Goal: Book appointment/travel/reservation

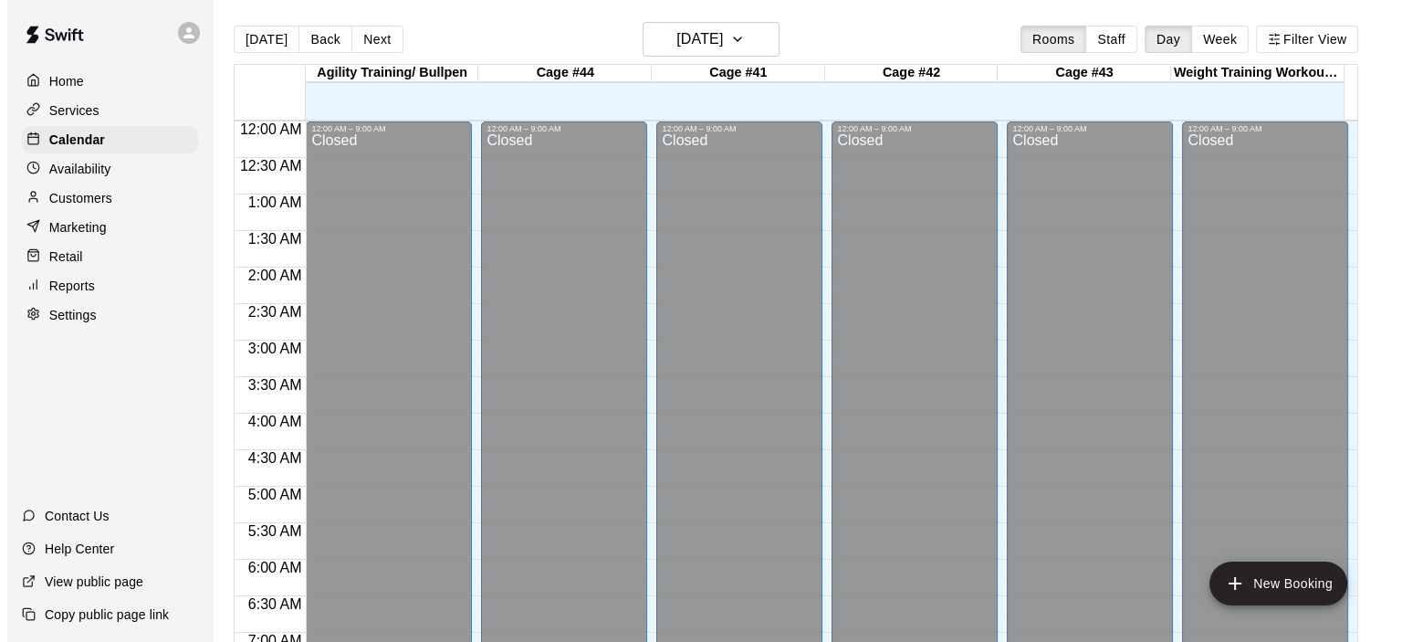
scroll to position [1034, 0]
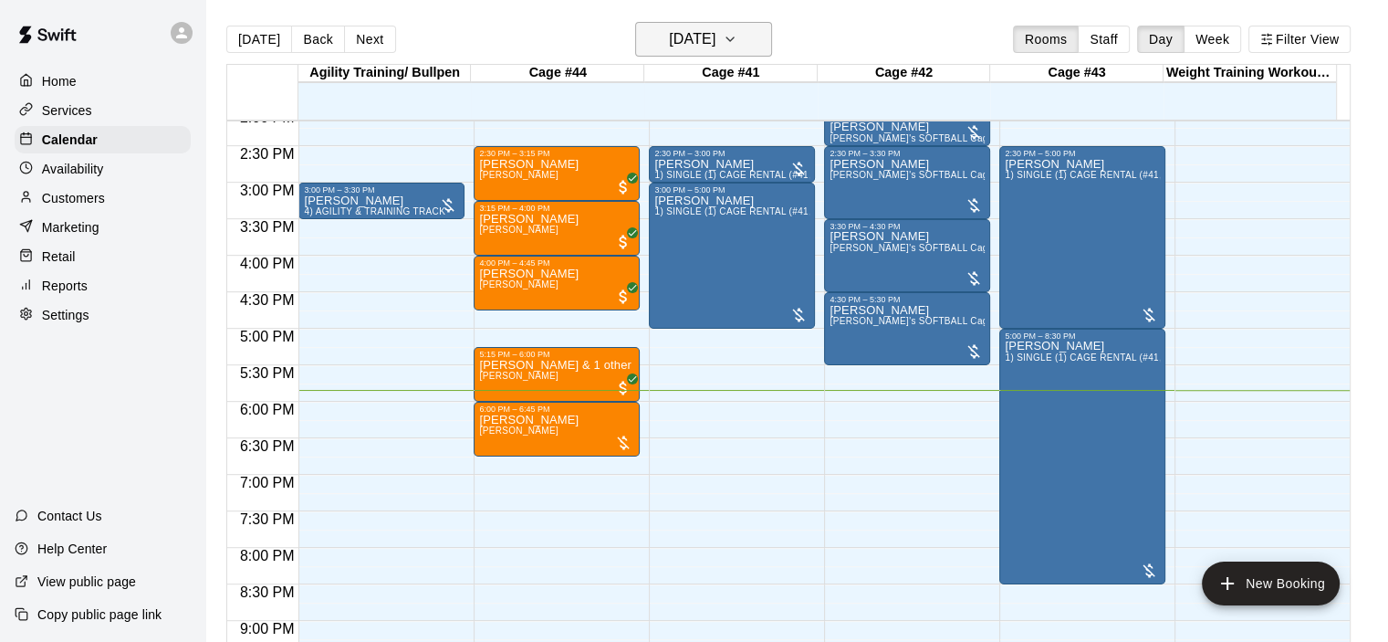
click at [738, 33] on icon "button" at bounding box center [730, 39] width 15 height 22
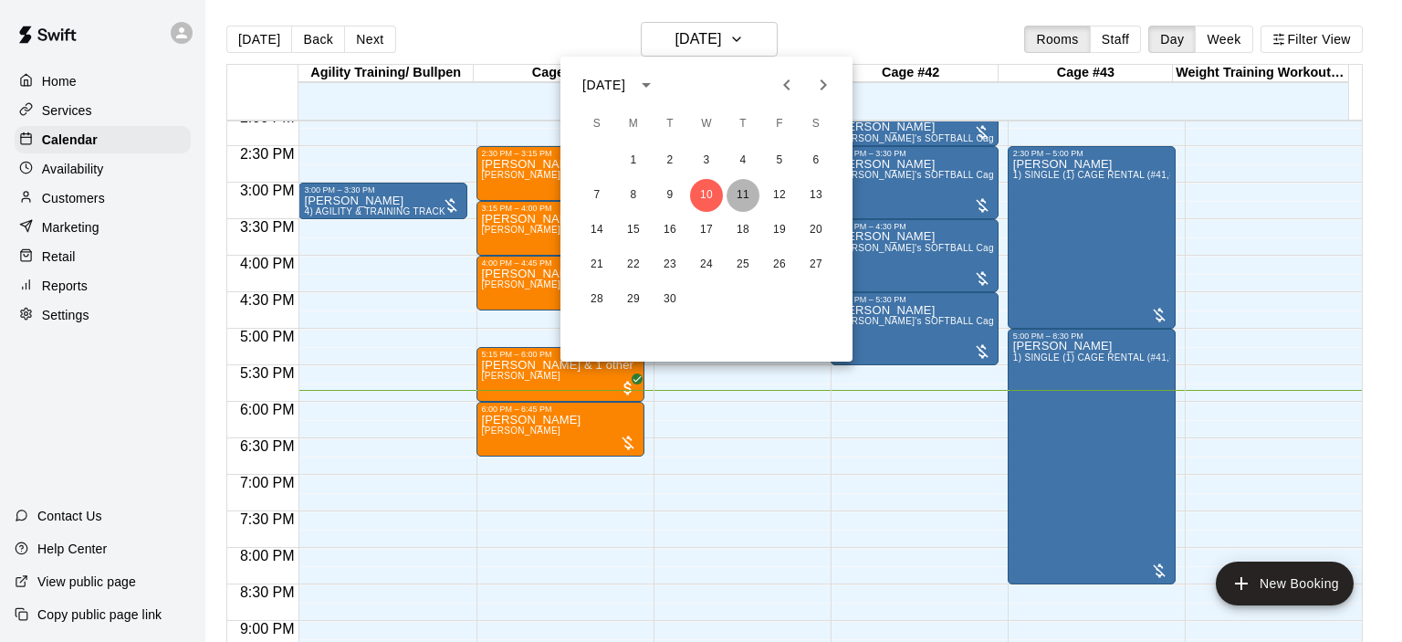
click at [749, 184] on button "11" at bounding box center [743, 195] width 33 height 33
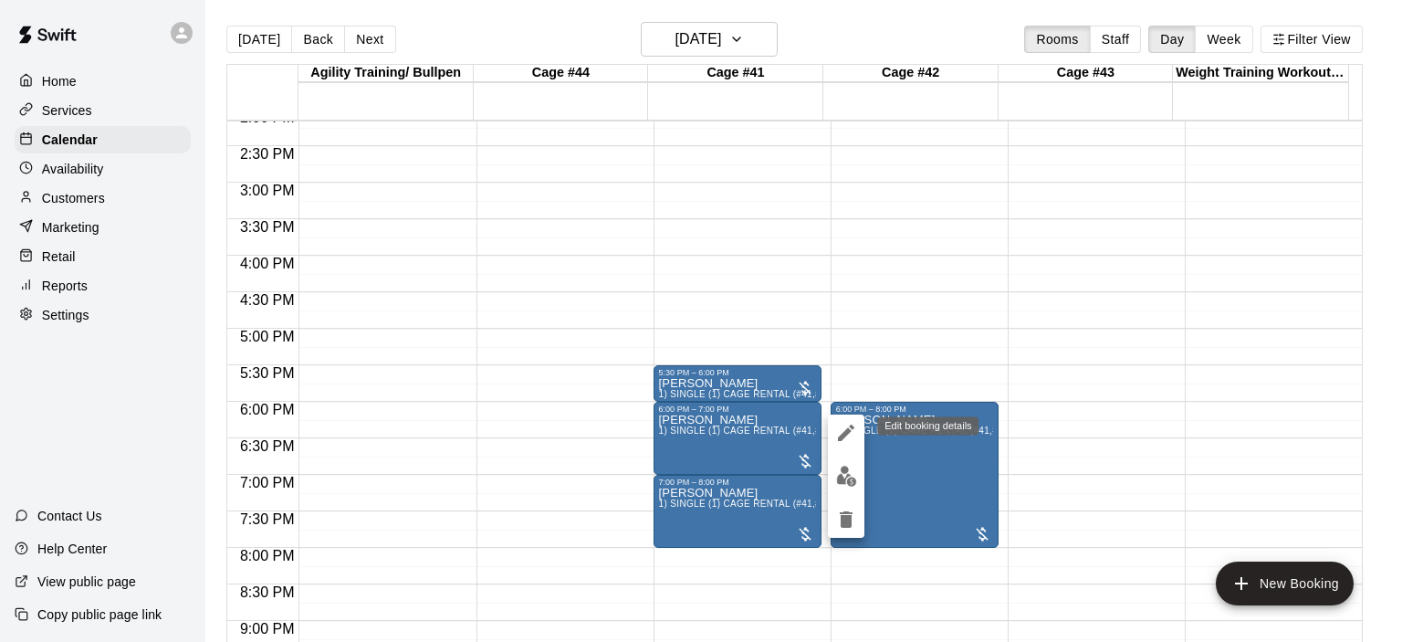
click at [847, 440] on icon "edit" at bounding box center [846, 433] width 22 height 22
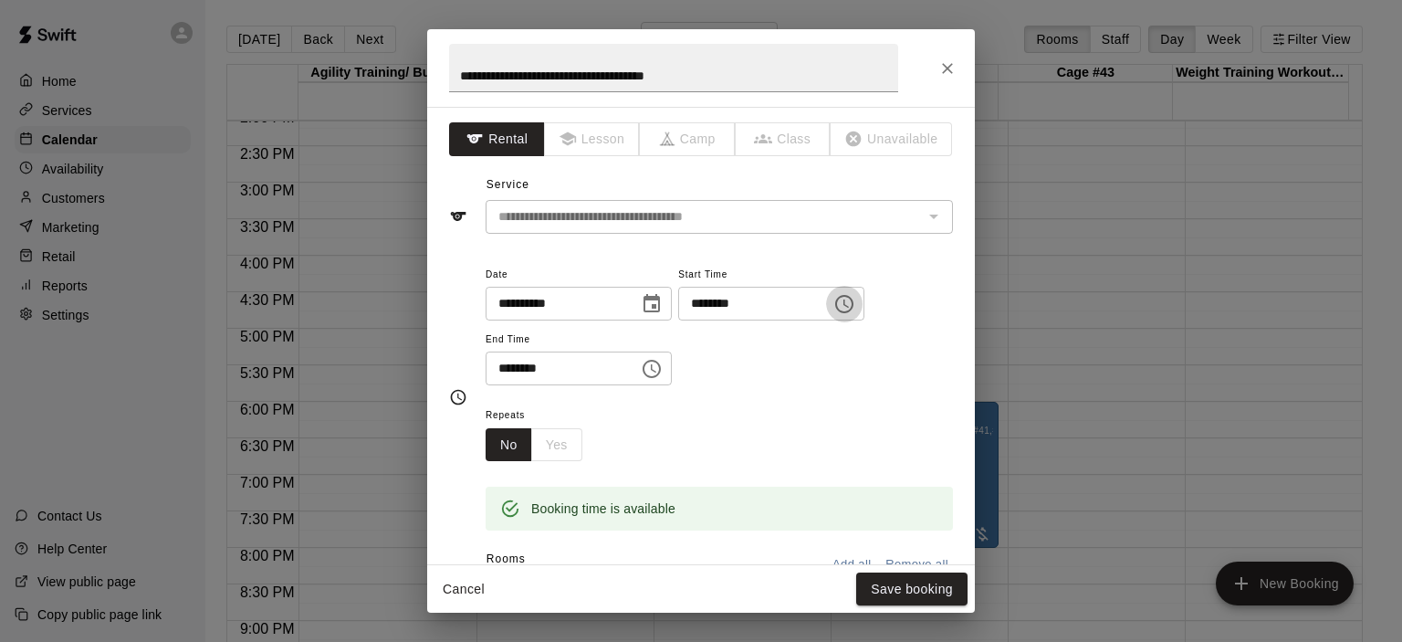
click at [854, 311] on icon "Choose time, selected time is 6:00 PM" at bounding box center [844, 304] width 18 height 18
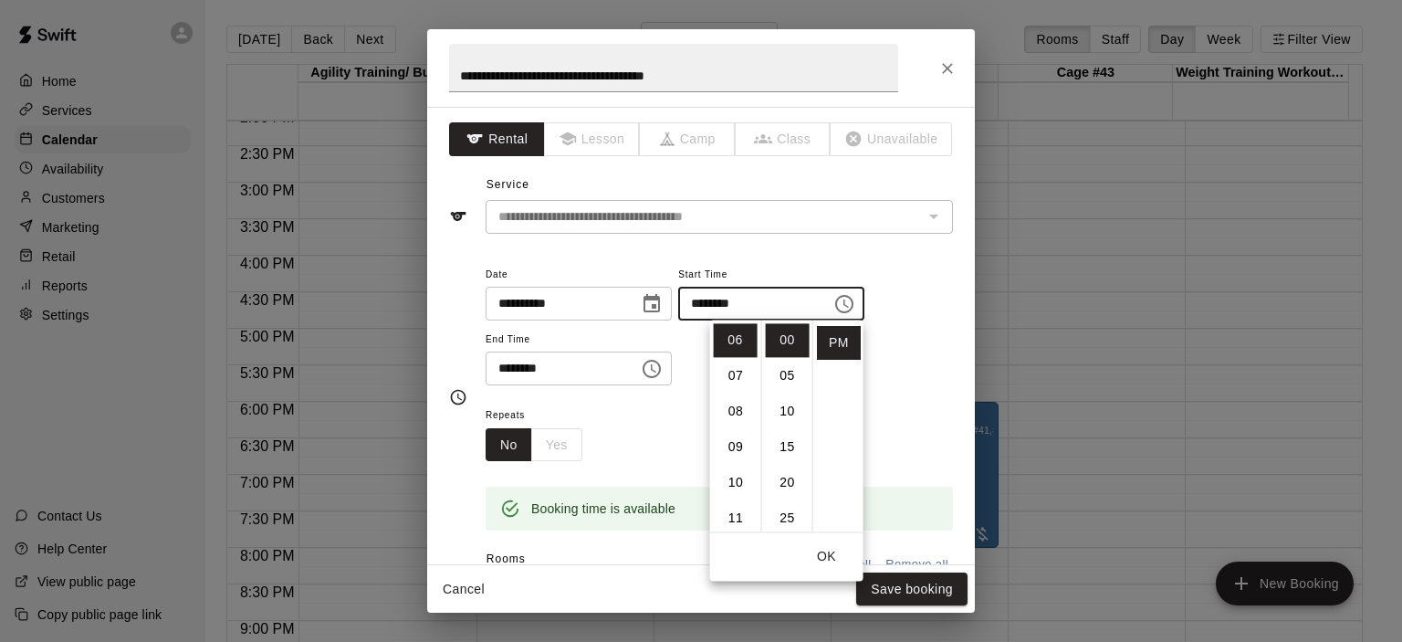
scroll to position [177, 0]
click at [736, 336] on li "05" at bounding box center [736, 341] width 44 height 34
type input "********"
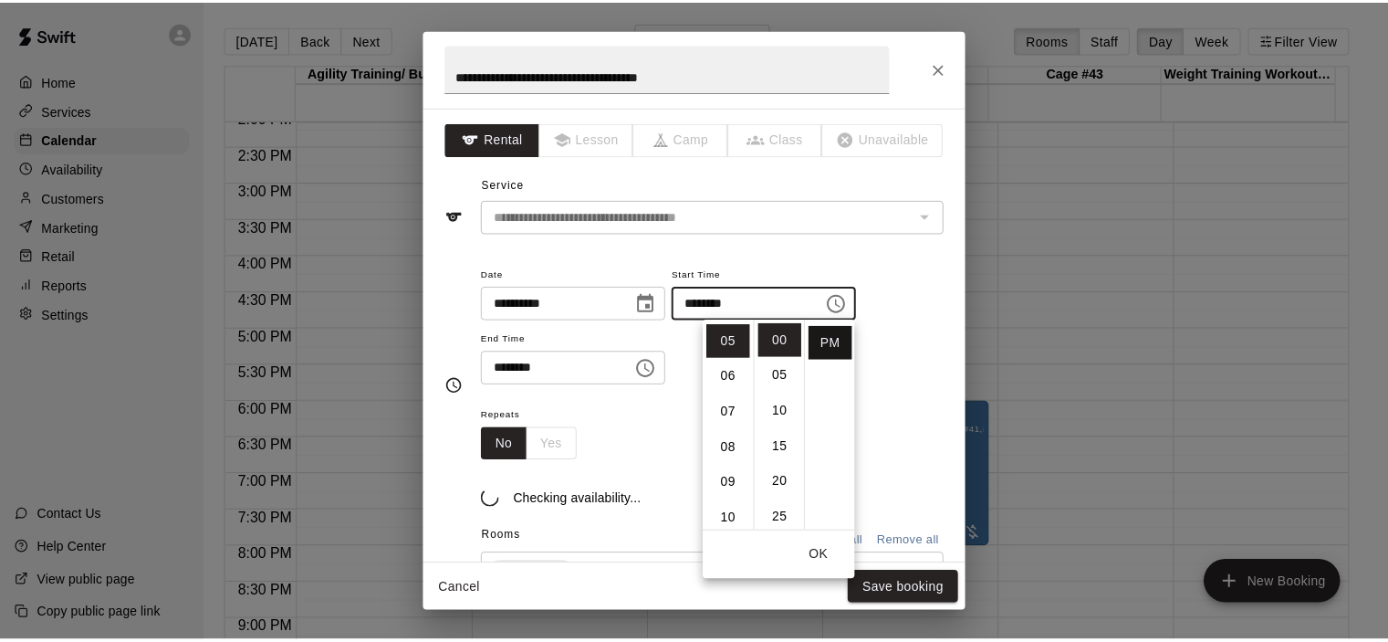
scroll to position [178, 0]
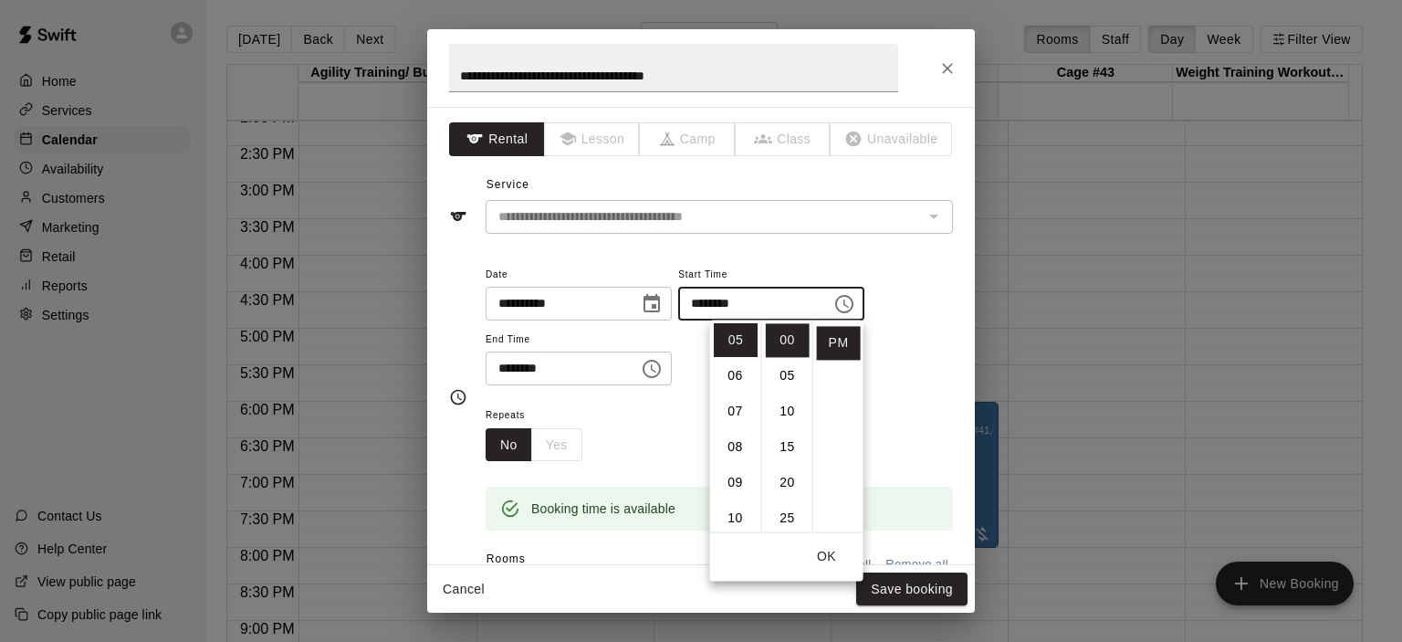
click at [911, 365] on div "**********" at bounding box center [719, 324] width 467 height 123
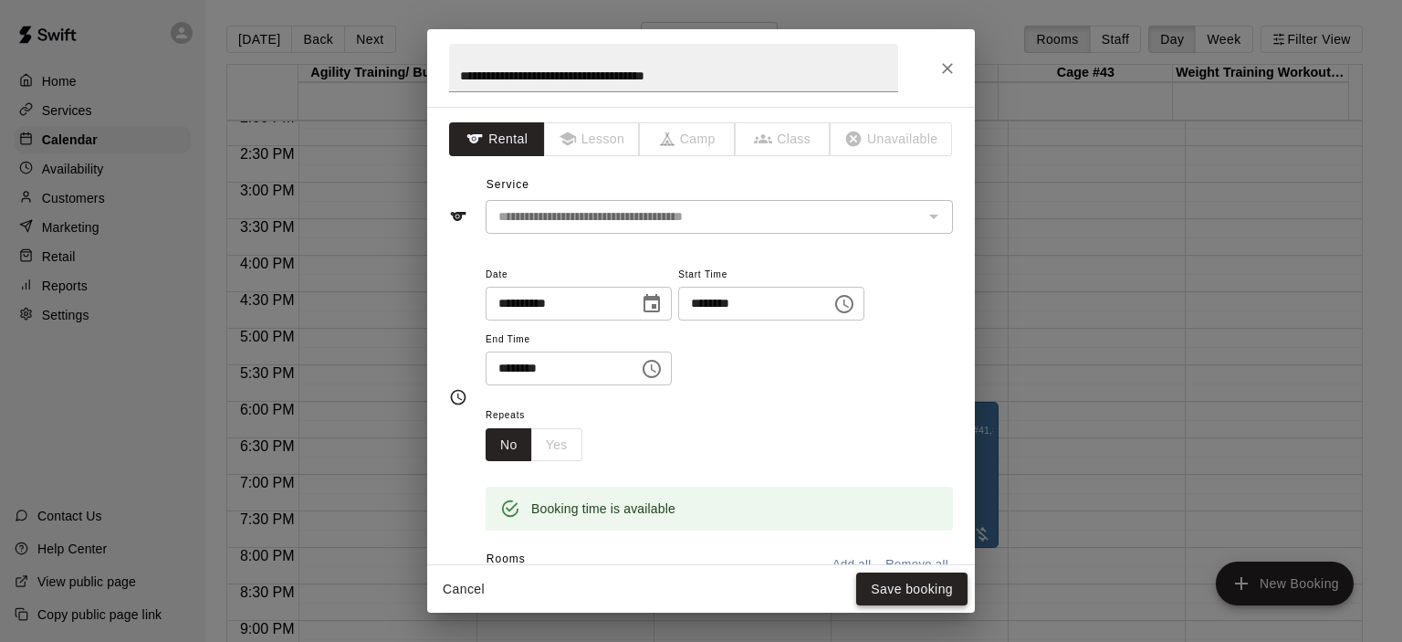
click at [901, 590] on button "Save booking" at bounding box center [911, 589] width 111 height 34
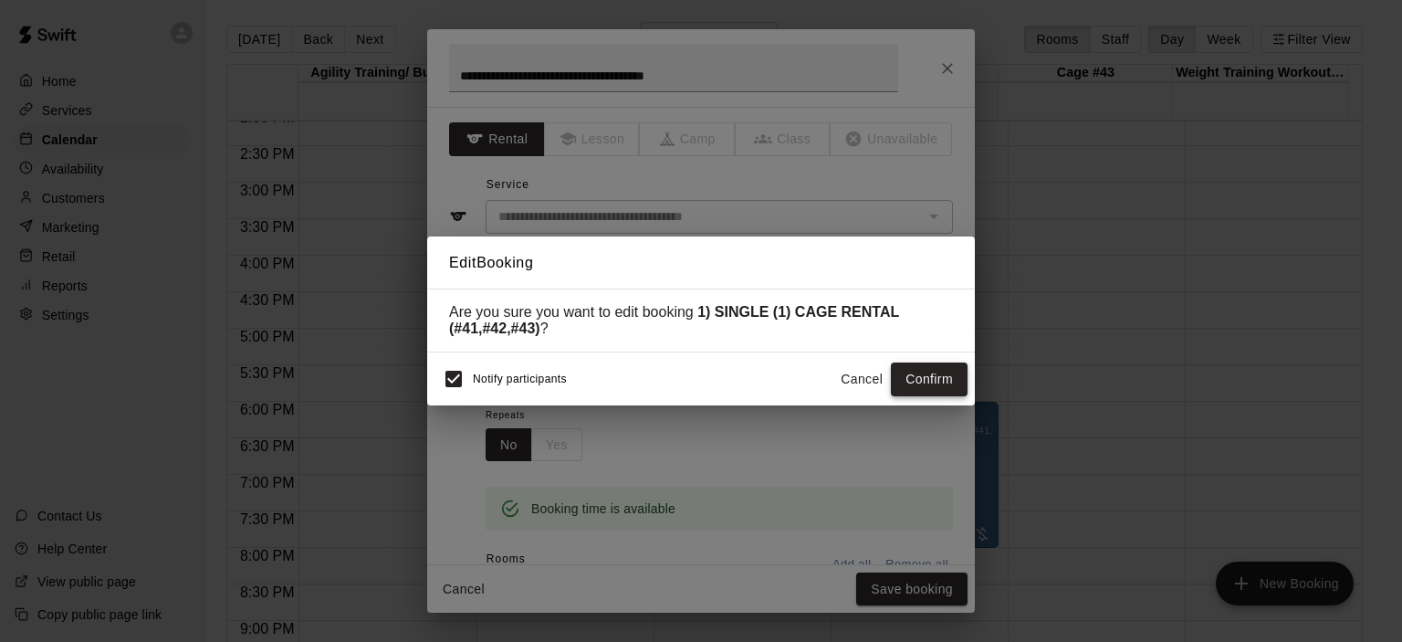
click at [929, 382] on button "Confirm" at bounding box center [929, 379] width 77 height 34
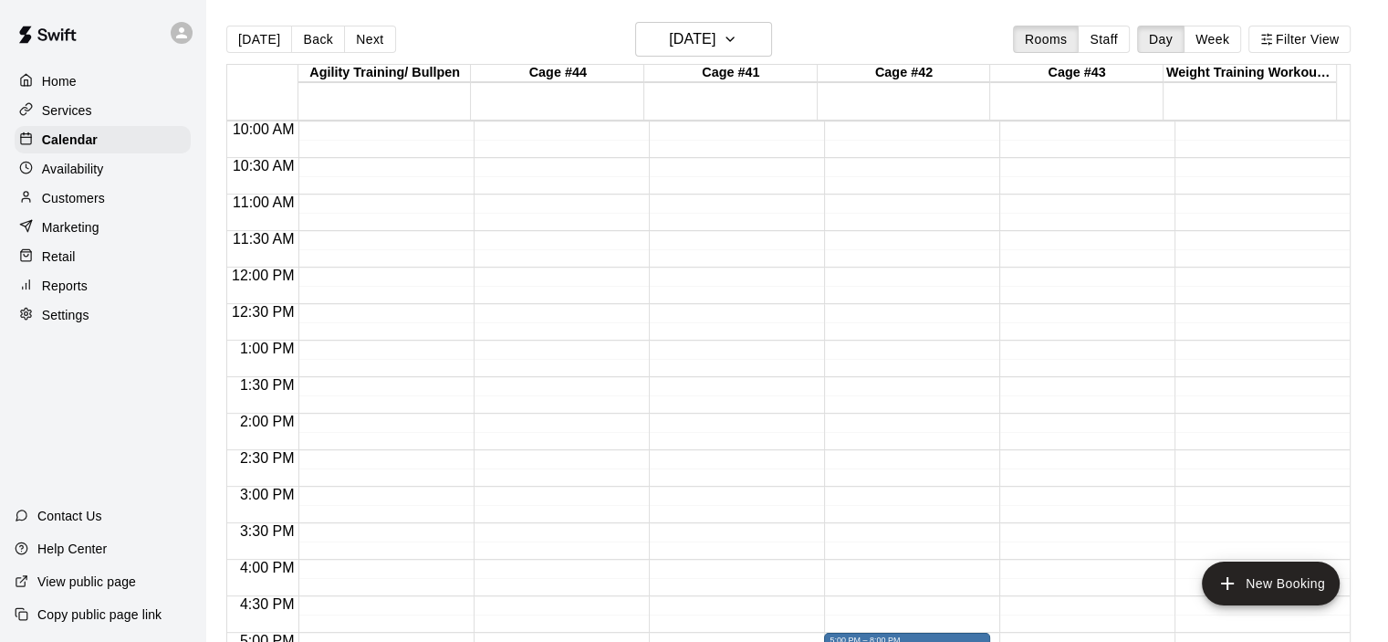
scroll to position [1034, 0]
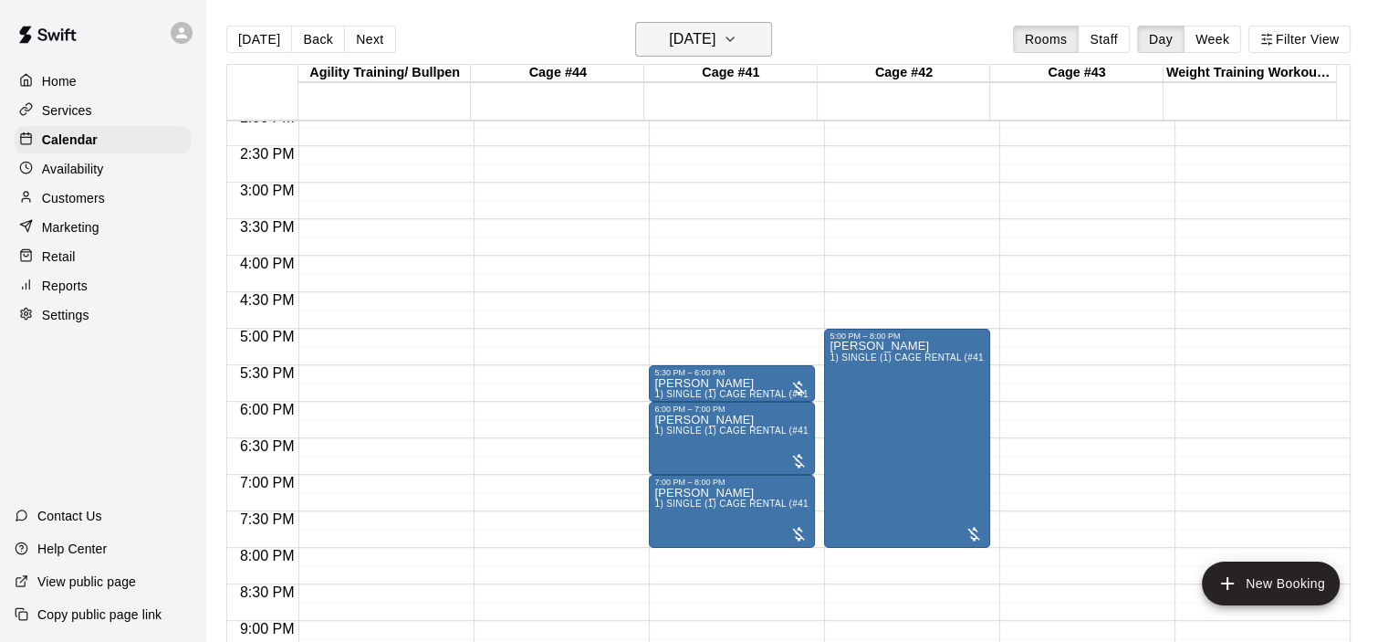
click at [738, 37] on icon "button" at bounding box center [730, 39] width 15 height 22
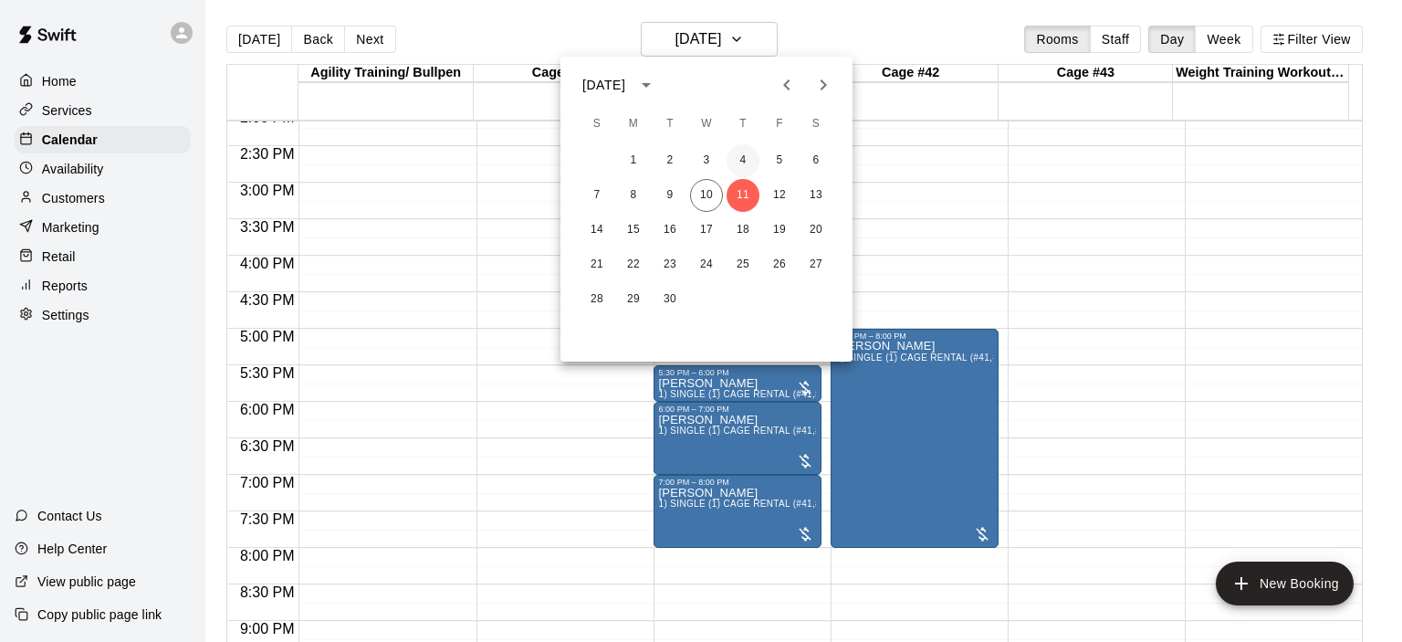
click at [743, 159] on button "4" at bounding box center [743, 160] width 33 height 33
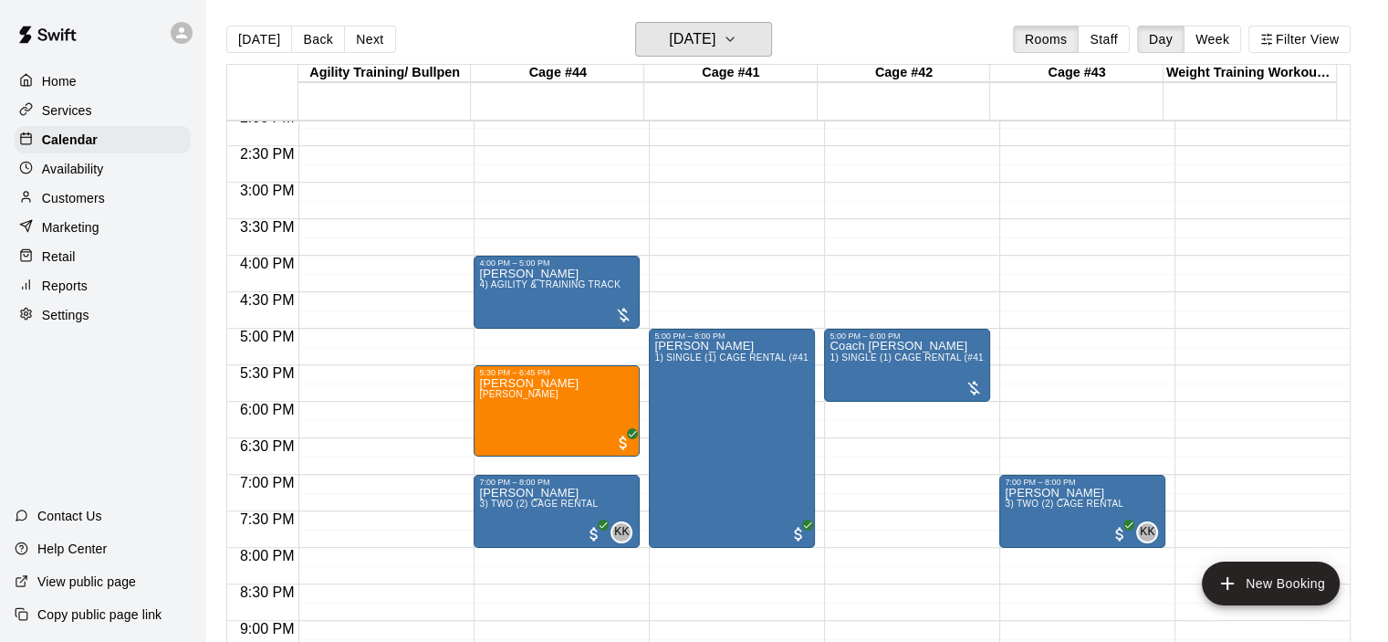
scroll to position [760, 0]
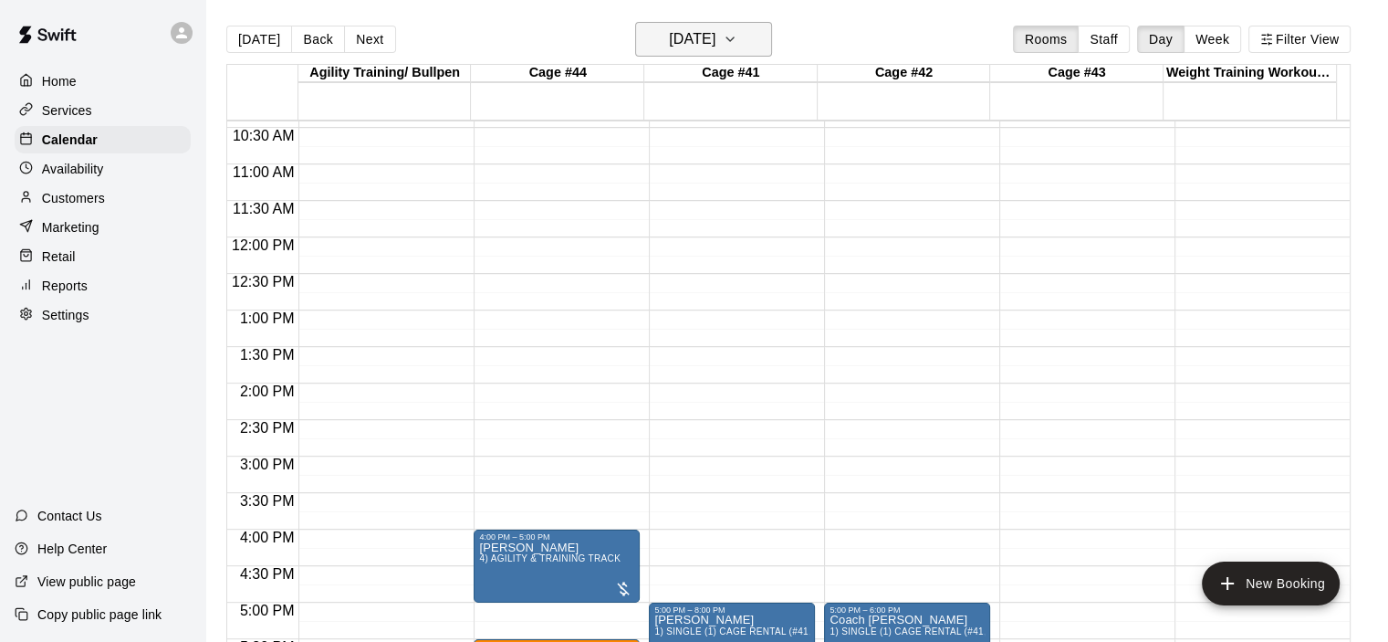
click at [738, 37] on icon "button" at bounding box center [730, 39] width 15 height 22
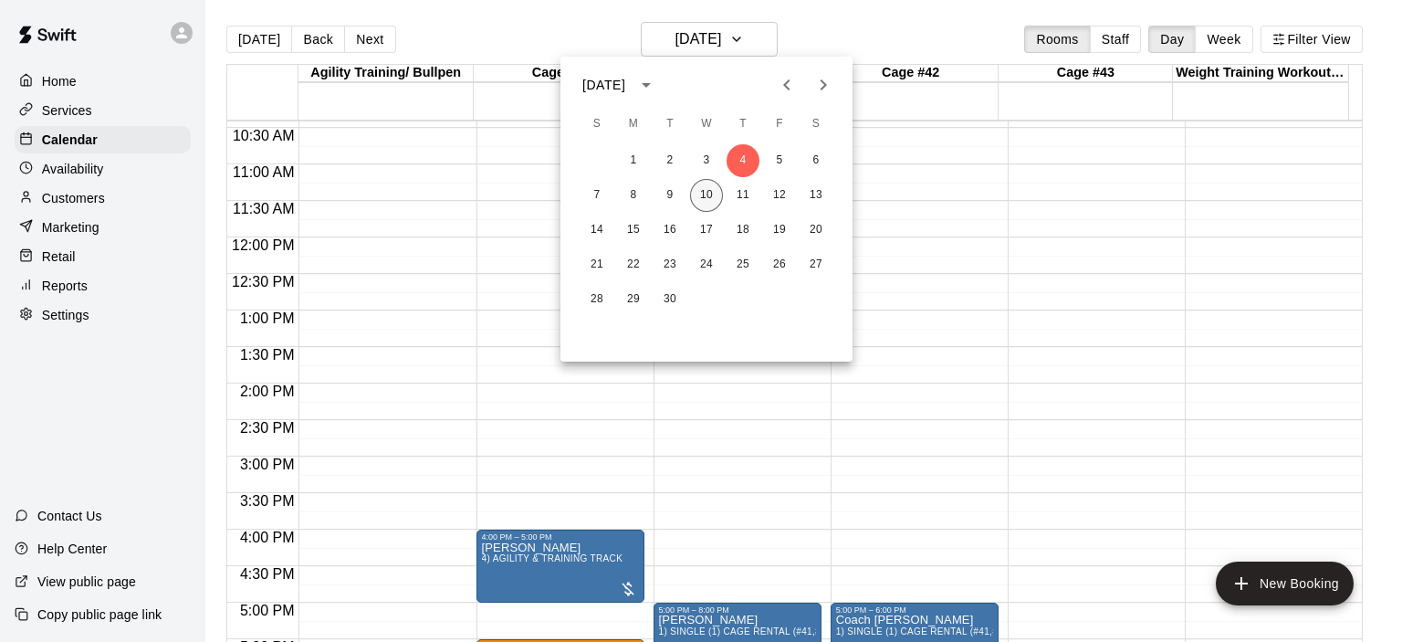
click at [712, 204] on button "10" at bounding box center [706, 195] width 33 height 33
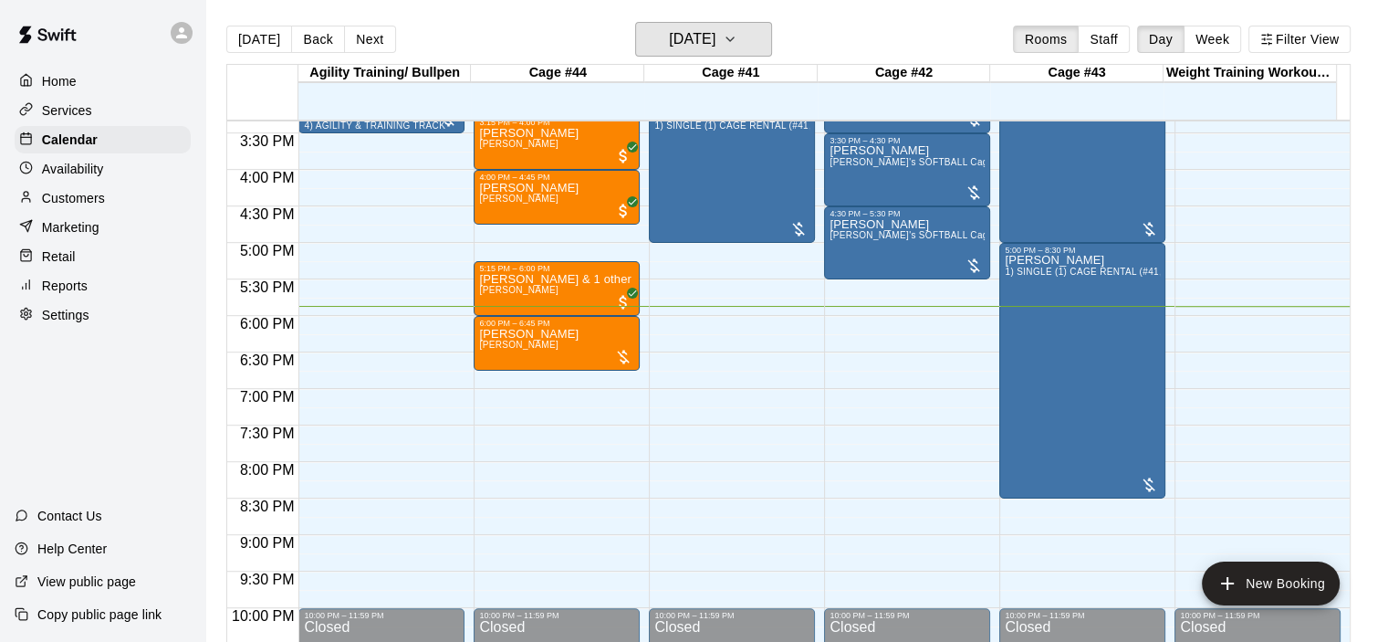
scroll to position [1119, 0]
